Goal: Task Accomplishment & Management: Use online tool/utility

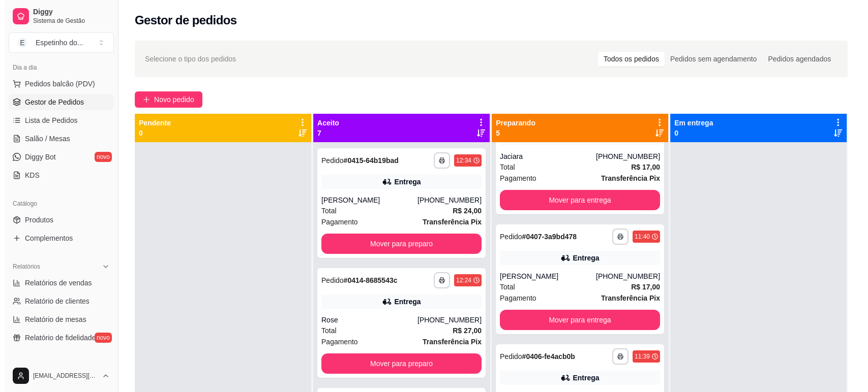
scroll to position [113, 0]
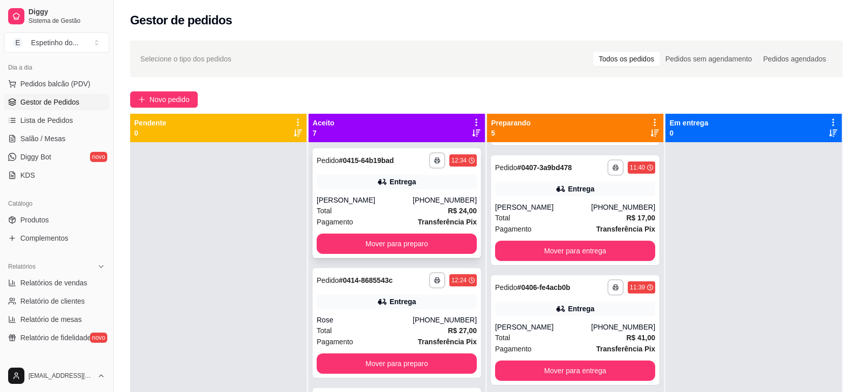
click at [371, 218] on div "Pagamento Transferência Pix" at bounding box center [397, 222] width 160 height 11
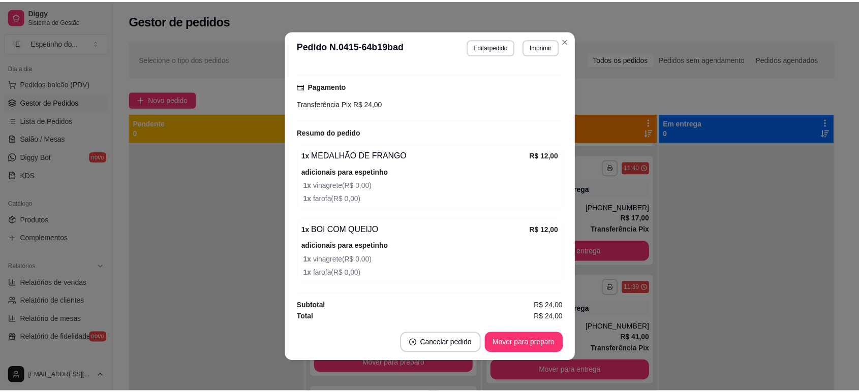
scroll to position [256, 0]
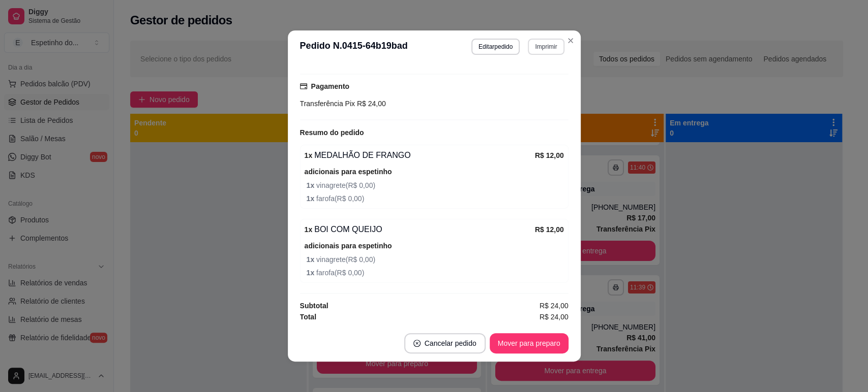
click at [535, 46] on button "Imprimir" at bounding box center [546, 47] width 36 height 16
click at [508, 79] on button "IMPRESSORA" at bounding box center [525, 81] width 69 height 15
click at [522, 46] on div "**********" at bounding box center [517, 47] width 93 height 16
click at [540, 51] on button "Imprimir" at bounding box center [545, 47] width 35 height 16
click at [524, 80] on button "IMPRESSORA" at bounding box center [524, 82] width 74 height 16
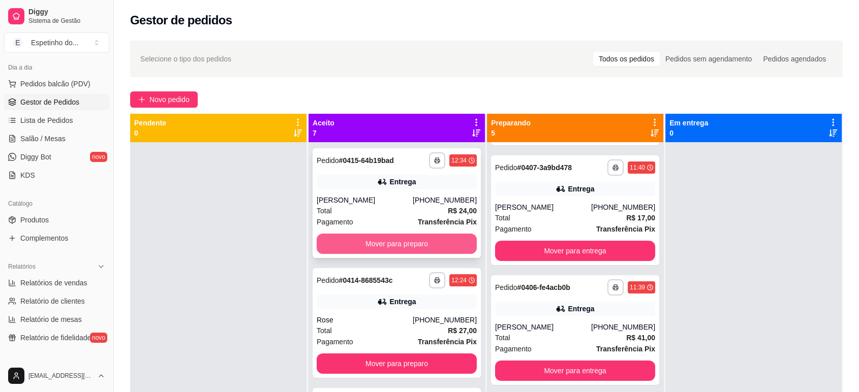
click at [390, 241] on button "Mover para preparo" at bounding box center [397, 244] width 160 height 20
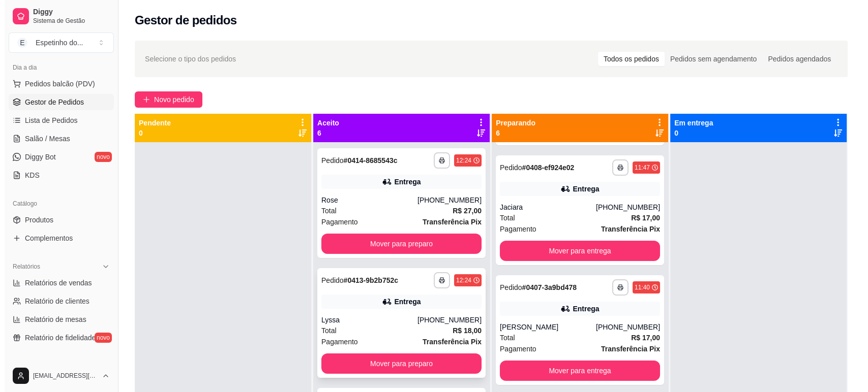
scroll to position [232, 0]
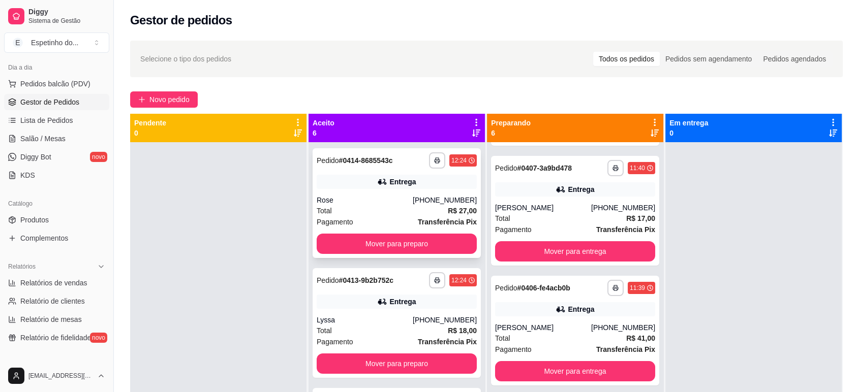
click at [336, 198] on div "Rose" at bounding box center [365, 200] width 96 height 10
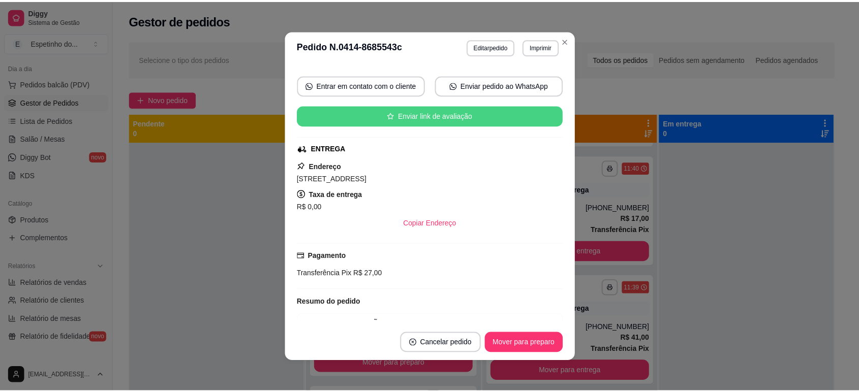
scroll to position [113, 0]
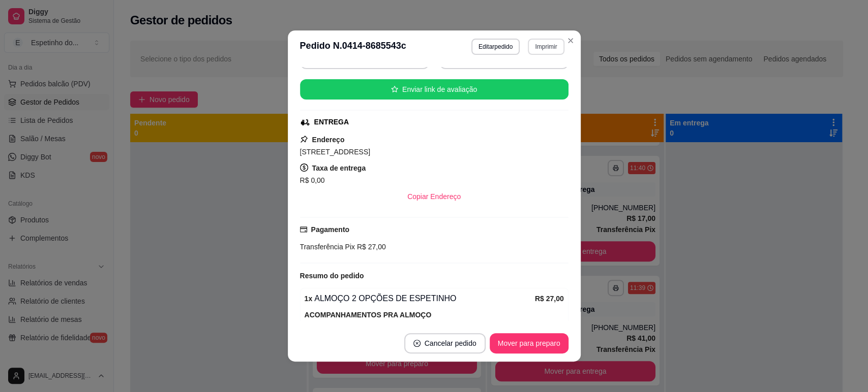
click at [532, 44] on button "Imprimir" at bounding box center [546, 47] width 36 height 16
click at [515, 82] on button "IMPRESSORA" at bounding box center [524, 82] width 74 height 16
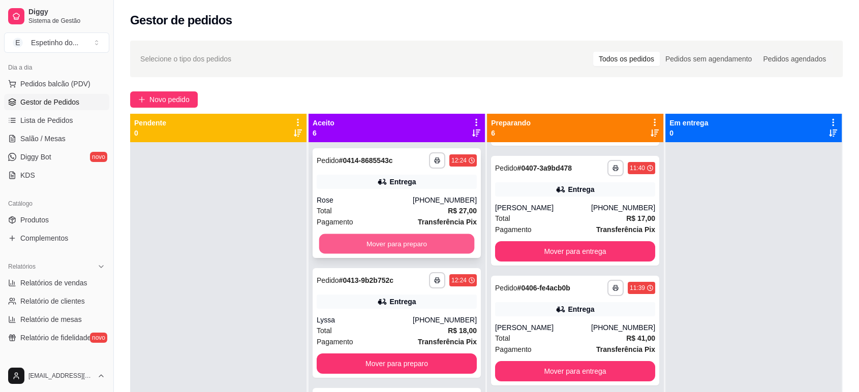
click at [420, 243] on button "Mover para preparo" at bounding box center [397, 244] width 156 height 20
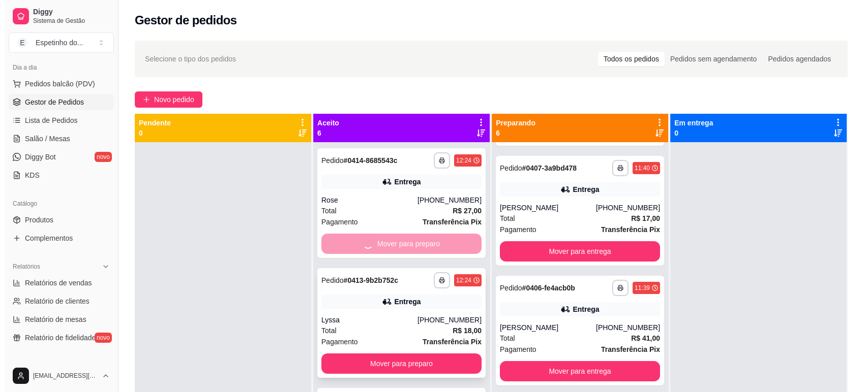
scroll to position [353, 0]
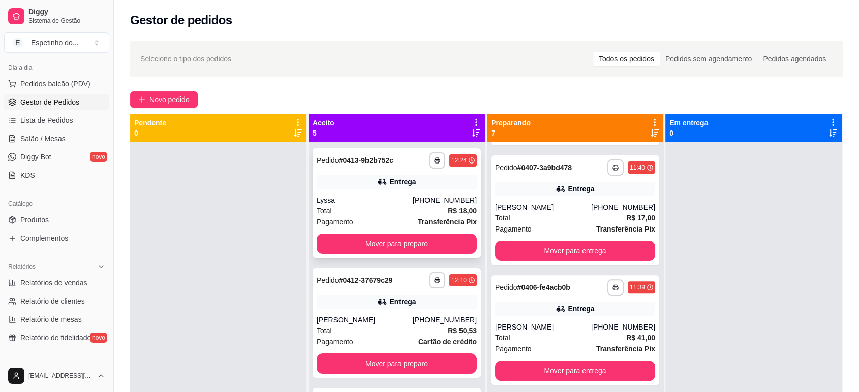
click at [377, 196] on div "Lyssa" at bounding box center [365, 200] width 96 height 10
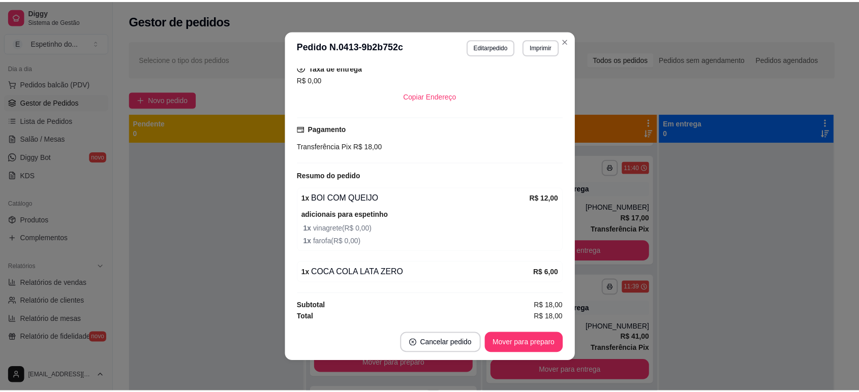
scroll to position [2, 0]
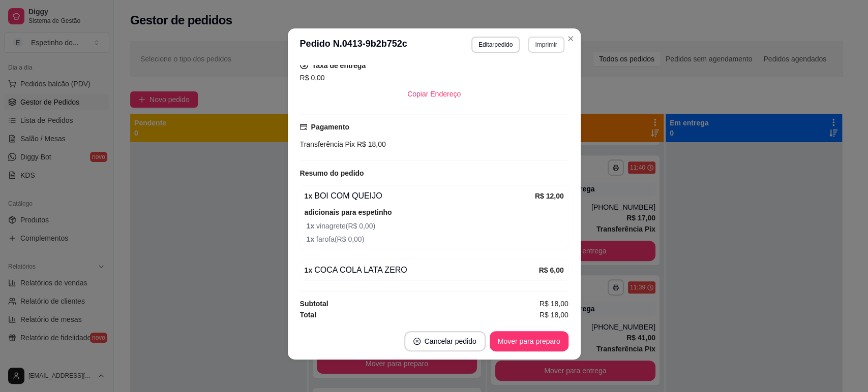
click at [529, 46] on button "Imprimir" at bounding box center [546, 45] width 36 height 16
click at [529, 82] on button "IMPRESSORA" at bounding box center [524, 80] width 74 height 16
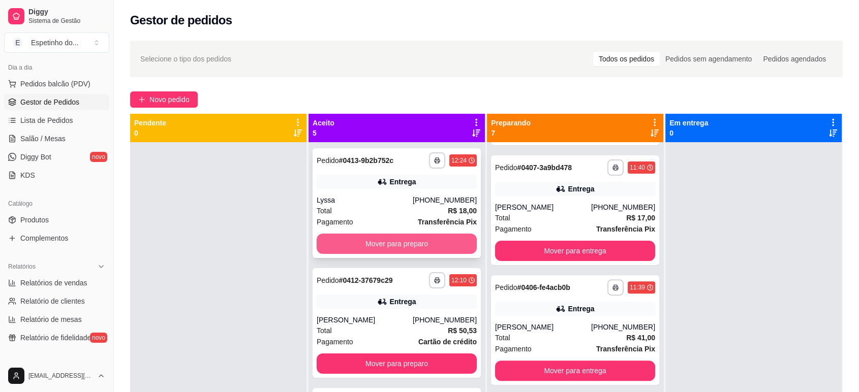
click at [375, 239] on button "Mover para preparo" at bounding box center [397, 244] width 160 height 20
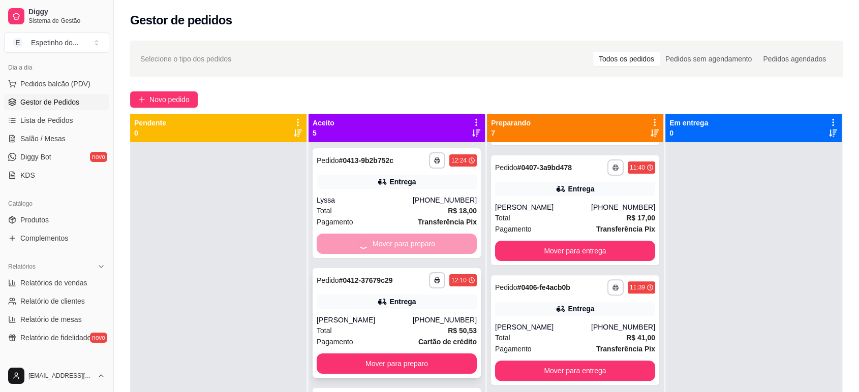
scroll to position [472, 0]
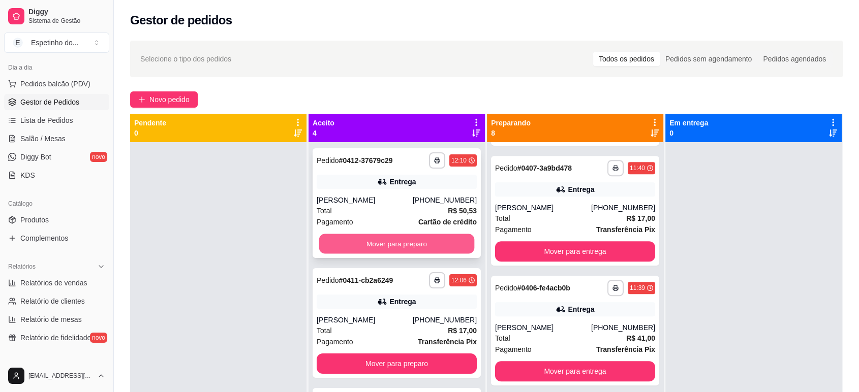
click at [396, 247] on button "Mover para preparo" at bounding box center [397, 244] width 156 height 20
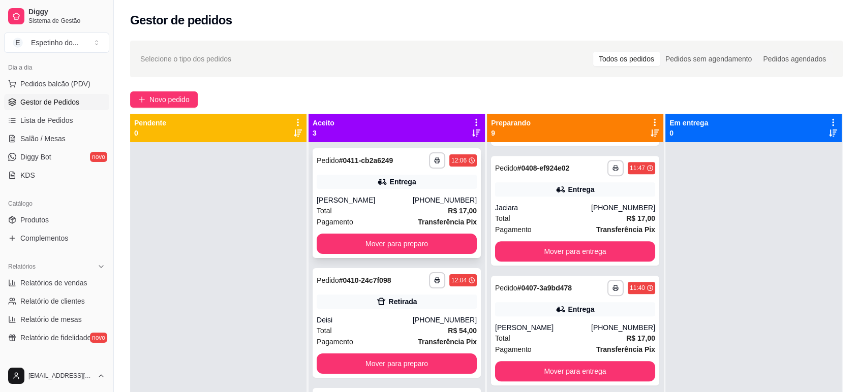
scroll to position [593, 0]
